Goal: Entertainment & Leisure: Consume media (video, audio)

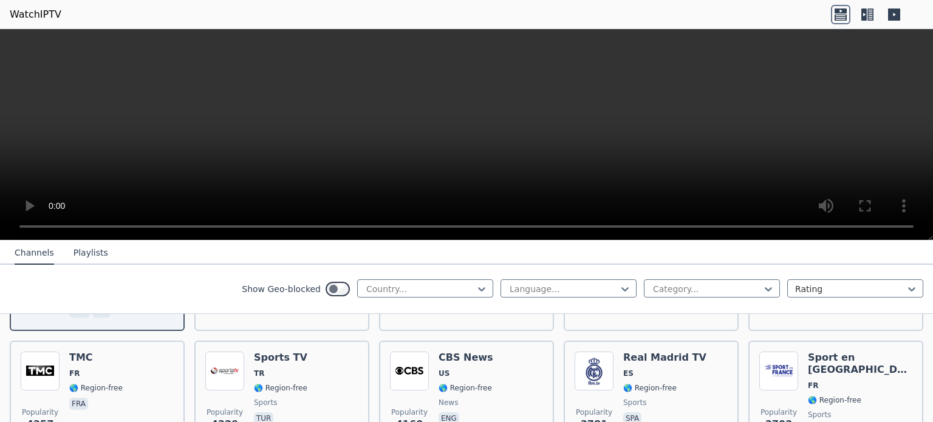
scroll to position [238, 0]
click at [864, 16] on icon at bounding box center [863, 15] width 5 height 12
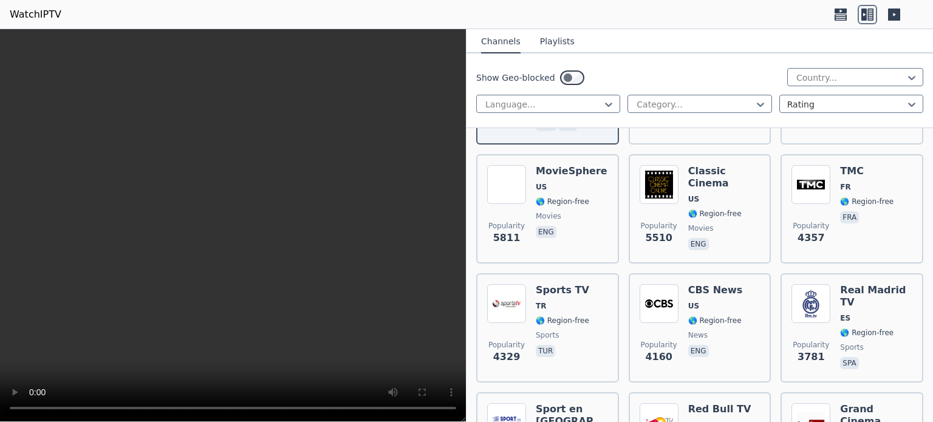
scroll to position [0, 0]
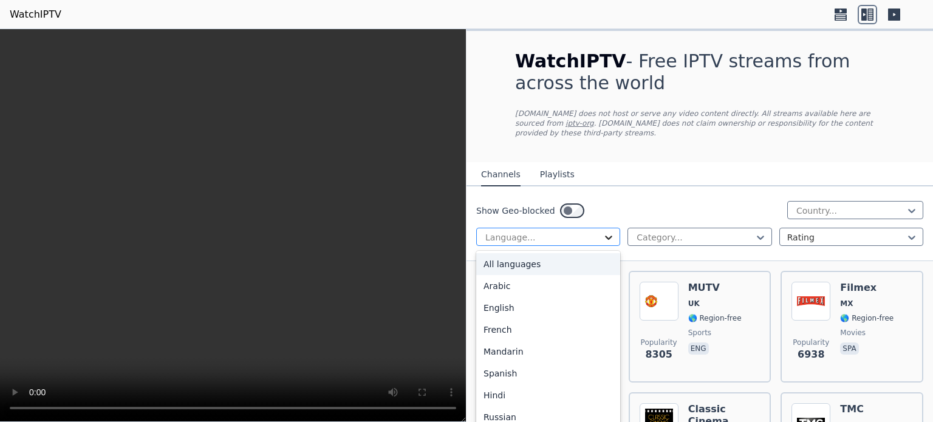
click at [604, 231] on icon at bounding box center [608, 237] width 12 height 12
click at [561, 275] on div "Arabic" at bounding box center [548, 286] width 144 height 22
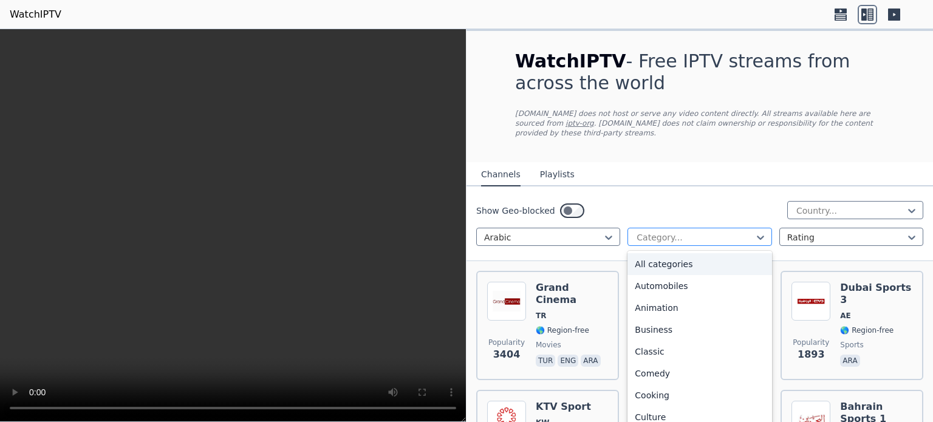
click at [739, 231] on div at bounding box center [694, 237] width 118 height 12
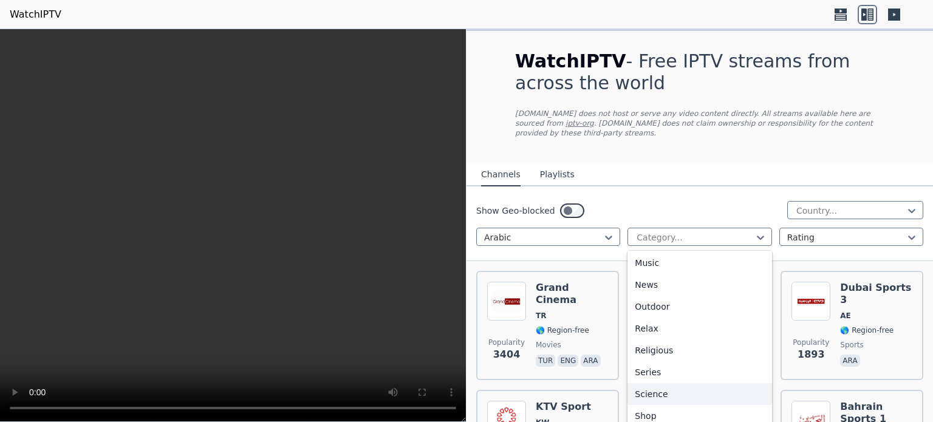
scroll to position [418, 0]
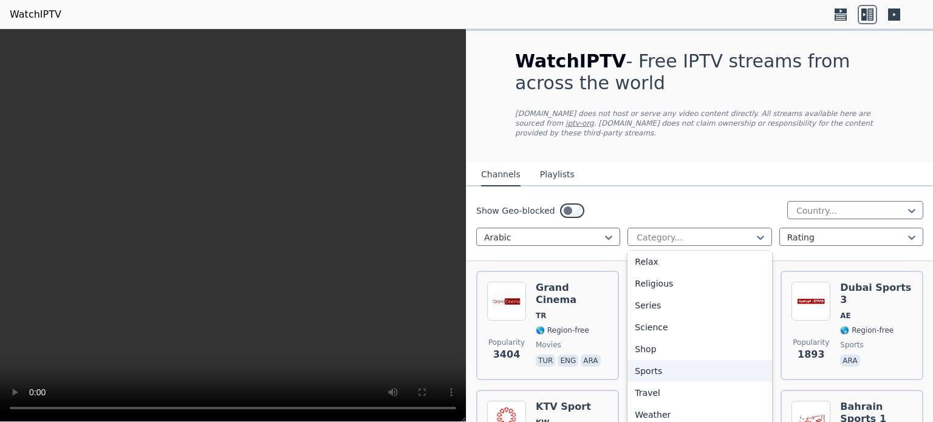
click at [679, 367] on div "Sports" at bounding box center [699, 371] width 144 height 22
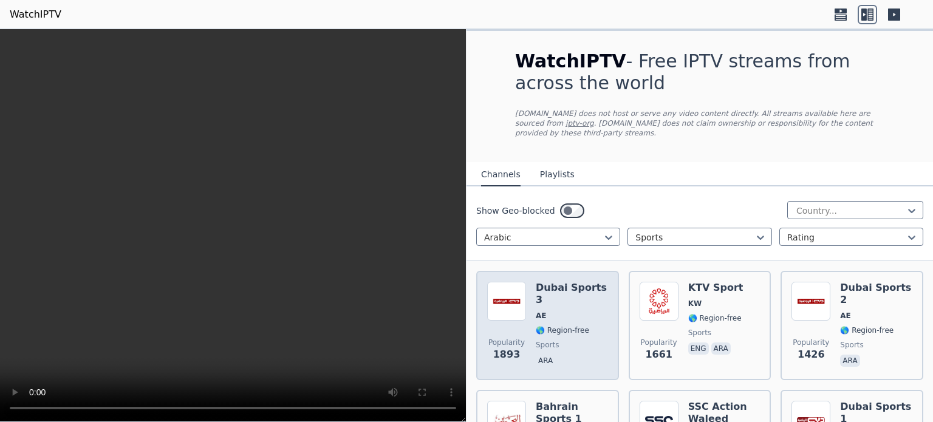
click at [562, 326] on span "🌎 Region-free" at bounding box center [562, 331] width 53 height 10
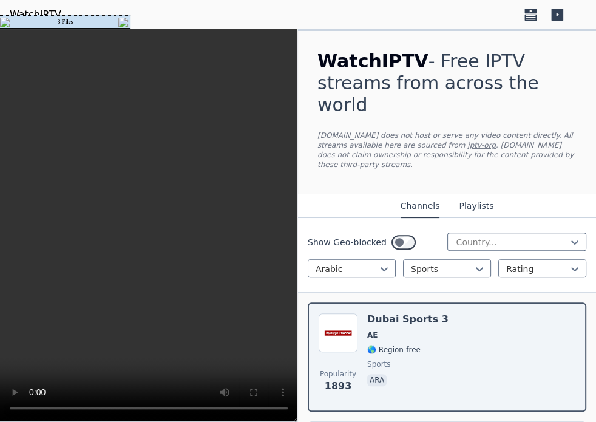
drag, startPoint x: 243, startPoint y: 237, endPoint x: 228, endPoint y: 231, distance: 16.4
click at [228, 231] on video at bounding box center [149, 225] width 298 height 393
click at [182, 244] on video at bounding box center [149, 225] width 298 height 393
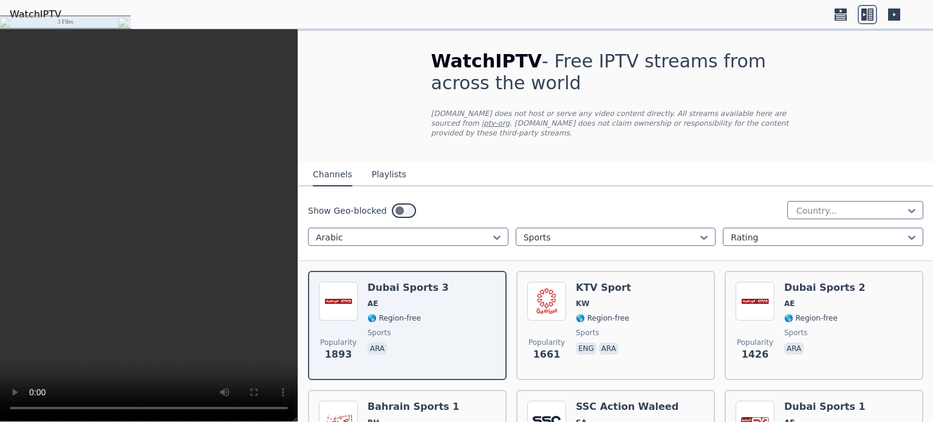
click at [382, 164] on button "Playlists" at bounding box center [389, 174] width 35 height 23
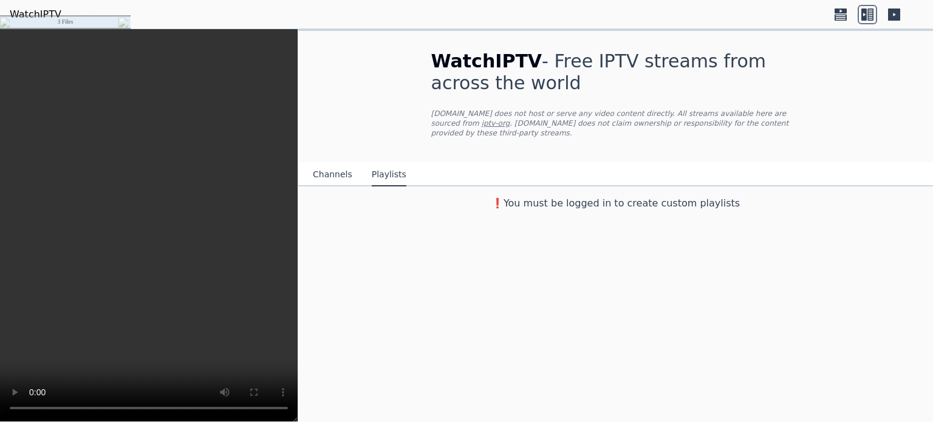
click at [342, 163] on button "Channels" at bounding box center [332, 174] width 39 height 23
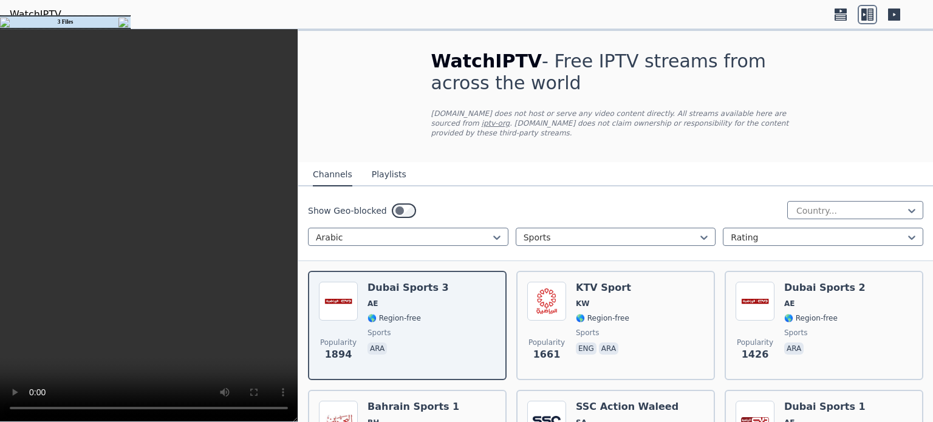
click at [120, 20] on img at bounding box center [124, 23] width 12 height 10
click at [845, 14] on icon at bounding box center [840, 17] width 12 height 6
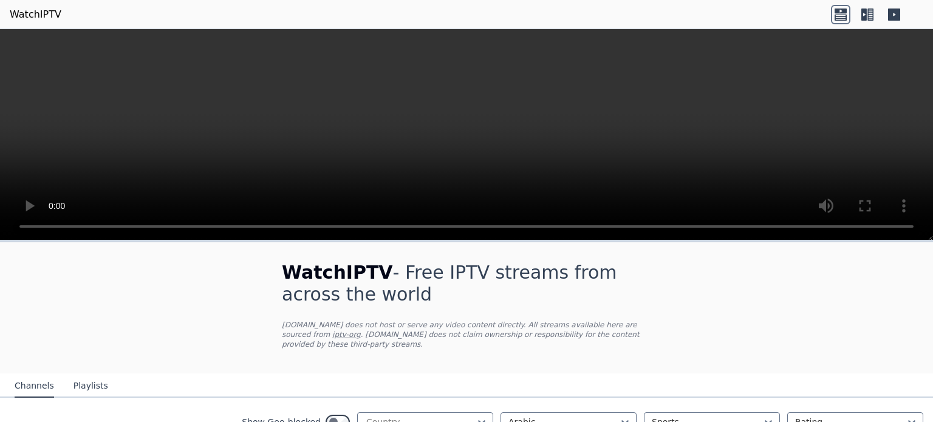
click at [355, 107] on video at bounding box center [466, 134] width 933 height 211
drag, startPoint x: 458, startPoint y: 130, endPoint x: 702, endPoint y: 150, distance: 245.0
click at [702, 150] on video at bounding box center [466, 134] width 933 height 211
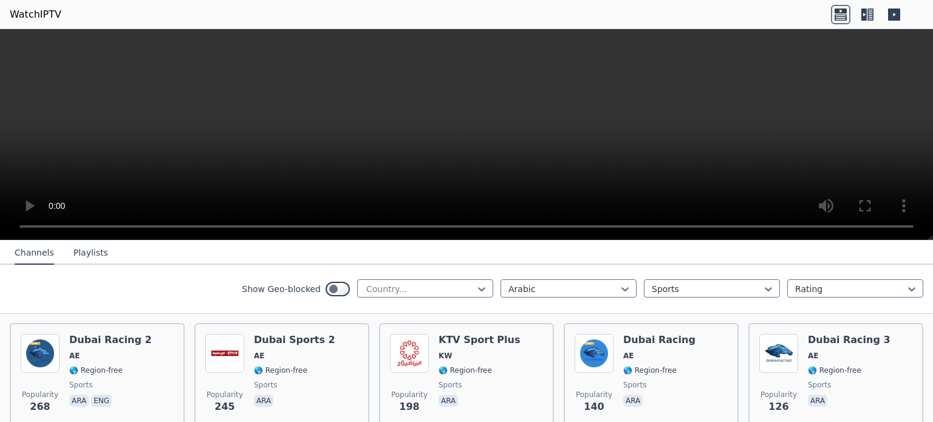
scroll to position [372, 0]
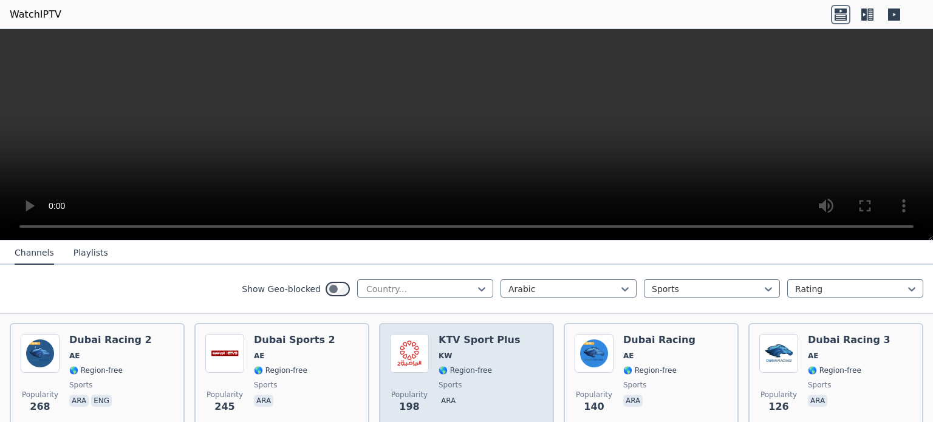
click at [413, 347] on img at bounding box center [409, 353] width 39 height 39
